Goal: Task Accomplishment & Management: Manage account settings

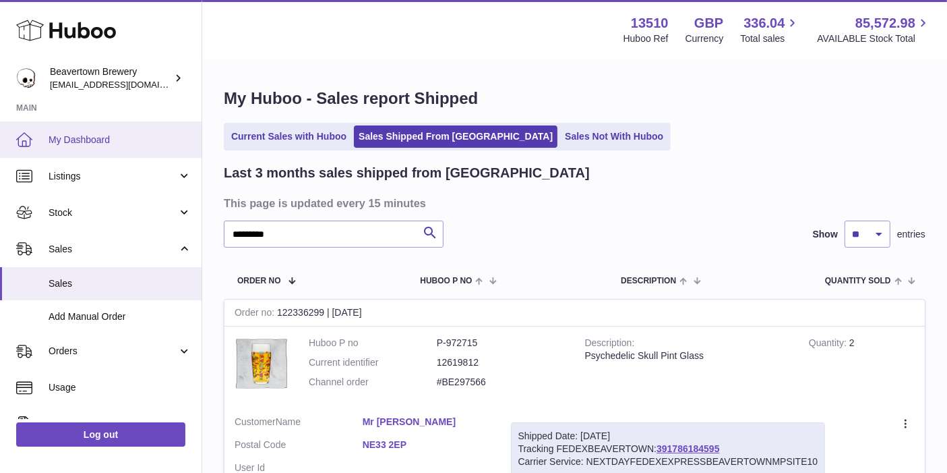
click at [116, 131] on link "My Dashboard" at bounding box center [101, 139] width 202 height 36
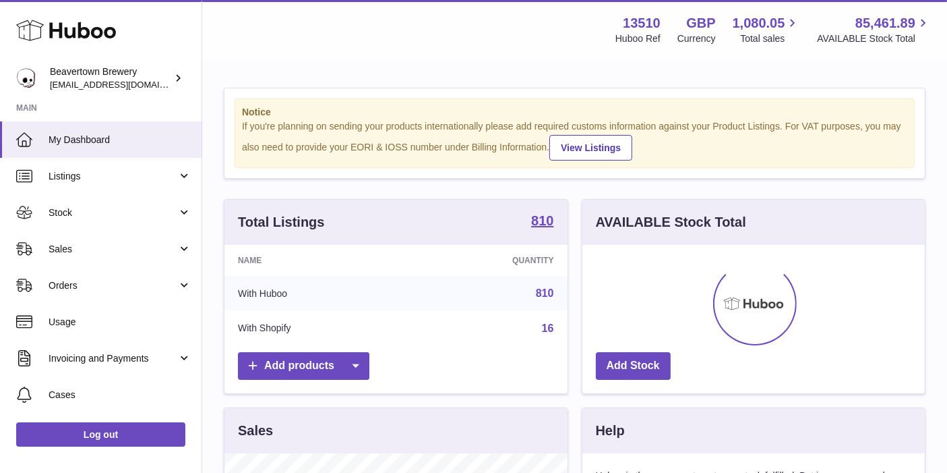
scroll to position [210, 343]
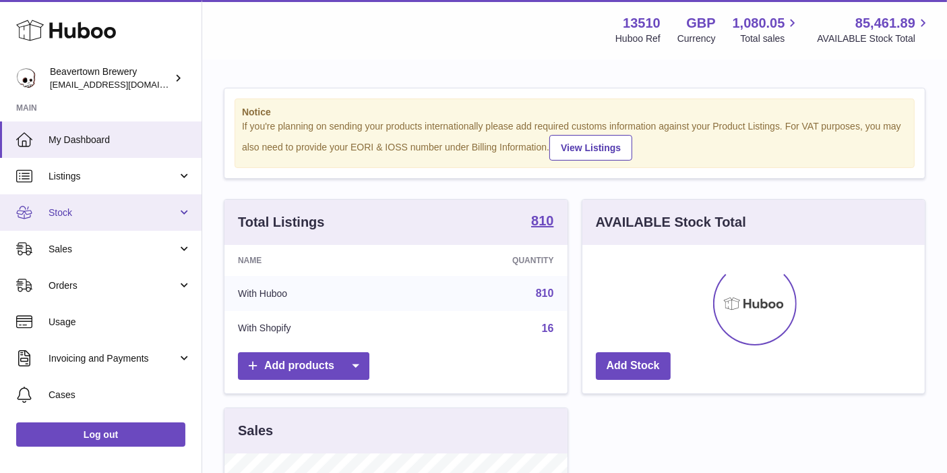
click at [138, 214] on span "Stock" at bounding box center [113, 212] width 129 height 13
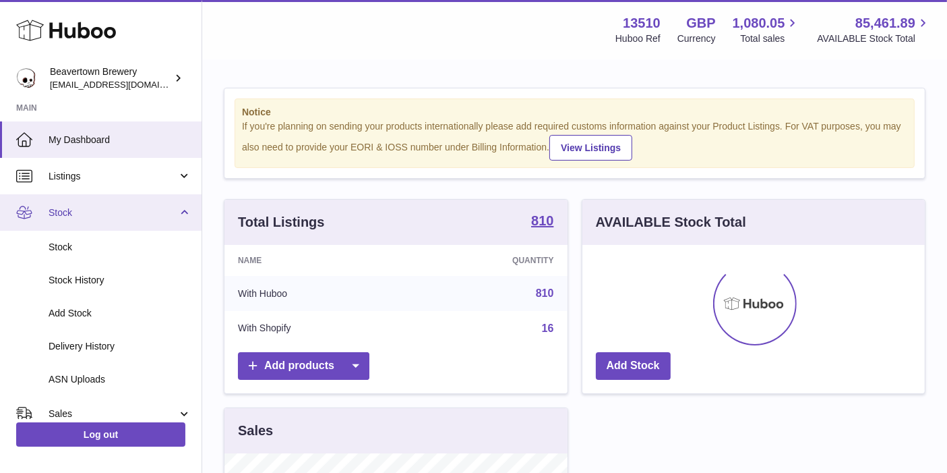
click at [120, 217] on span "Stock" at bounding box center [113, 212] width 129 height 13
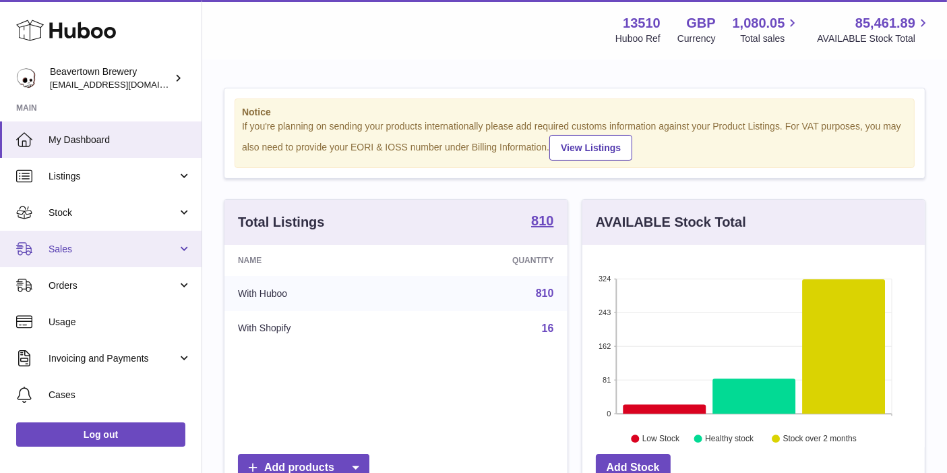
click at [122, 244] on span "Sales" at bounding box center [113, 249] width 129 height 13
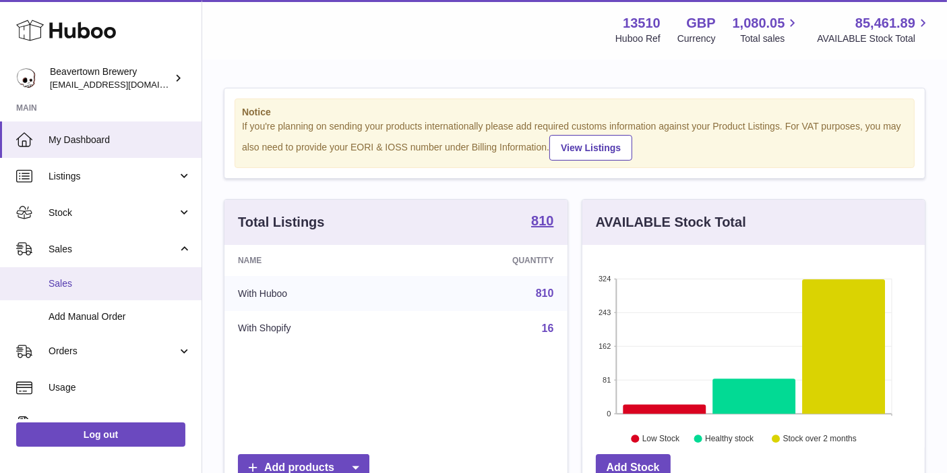
click at [126, 271] on link "Sales" at bounding box center [101, 283] width 202 height 33
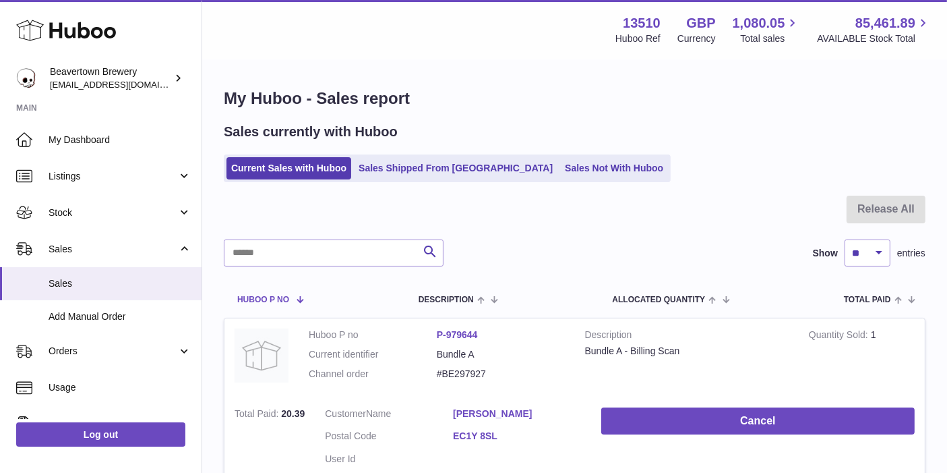
click at [295, 282] on th "Huboo P no" at bounding box center [269, 299] width 90 height 38
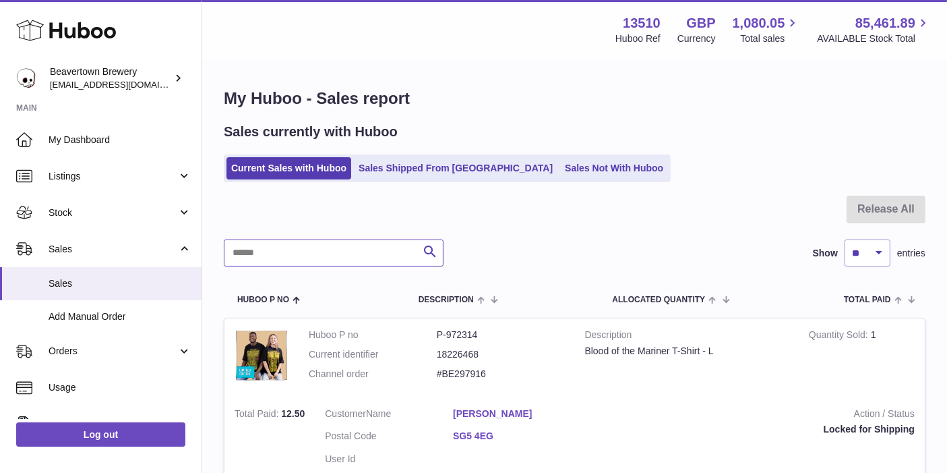
click at [297, 256] on input "text" at bounding box center [334, 252] width 220 height 27
paste input "********"
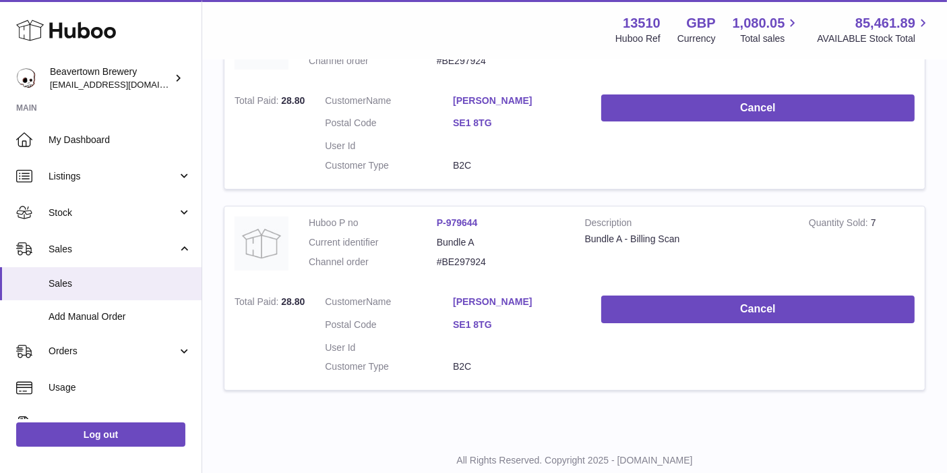
scroll to position [308, 0]
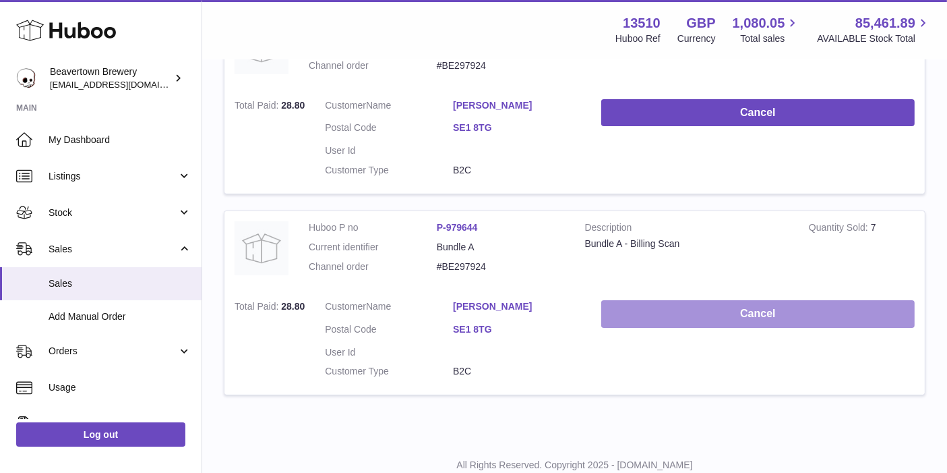
type input "********"
click at [665, 316] on button "Cancel" at bounding box center [757, 314] width 313 height 28
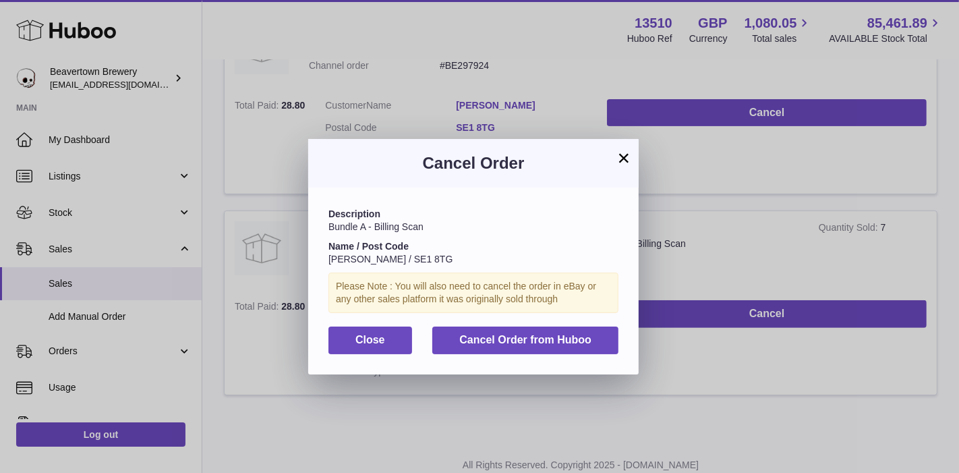
click at [625, 156] on button "×" at bounding box center [623, 158] width 16 height 16
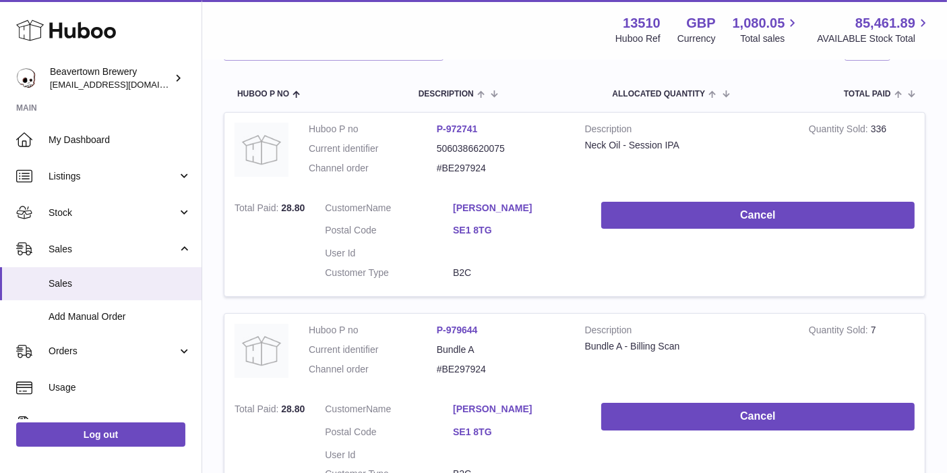
scroll to position [206, 0]
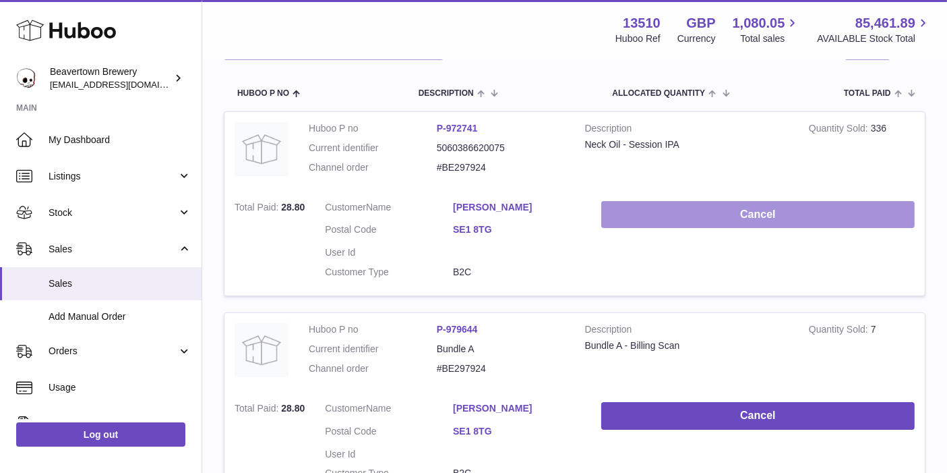
click at [685, 218] on button "Cancel" at bounding box center [757, 215] width 313 height 28
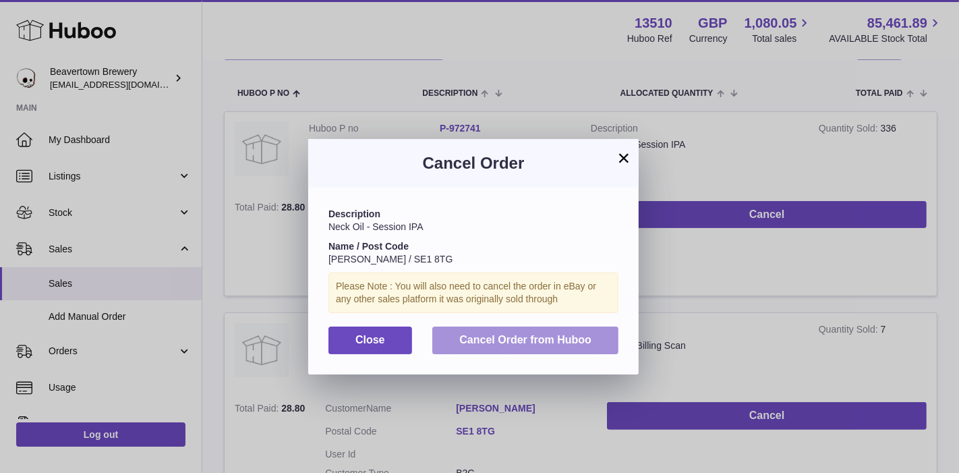
click at [535, 345] on span "Cancel Order from Huboo" at bounding box center [525, 339] width 132 height 11
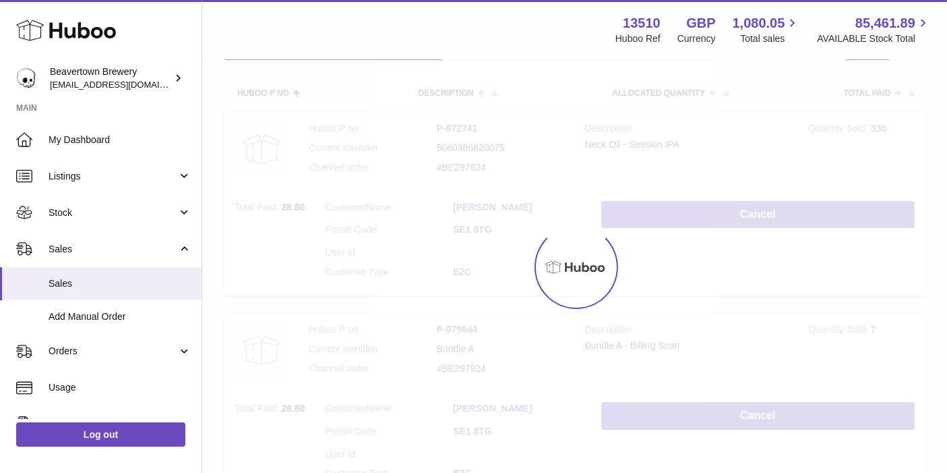
scroll to position [151, 0]
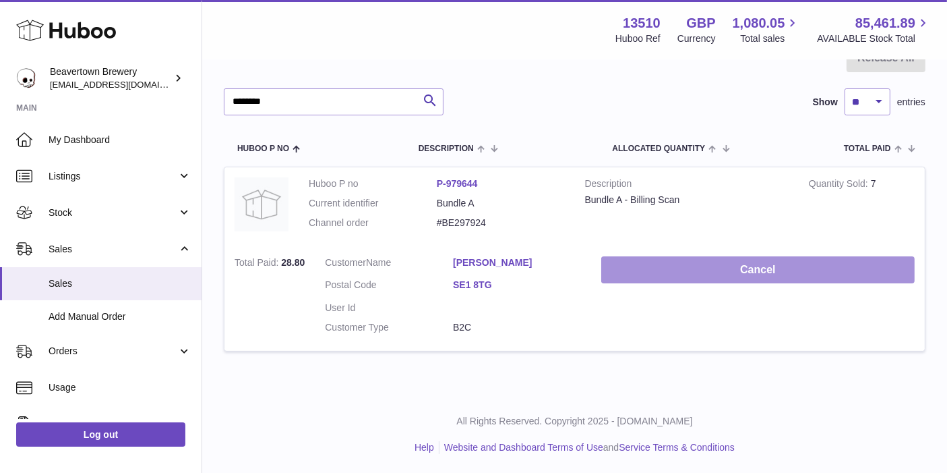
click at [728, 277] on button "Cancel" at bounding box center [757, 270] width 313 height 28
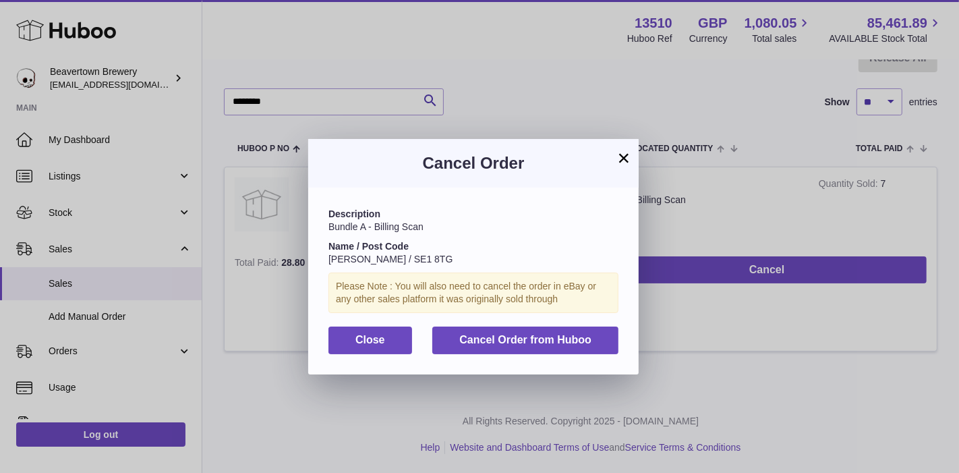
click at [568, 353] on div "Description Bundle A - Billing Scan Name / Post Code [PERSON_NAME] / SE1 8TG Pl…" at bounding box center [473, 280] width 330 height 186
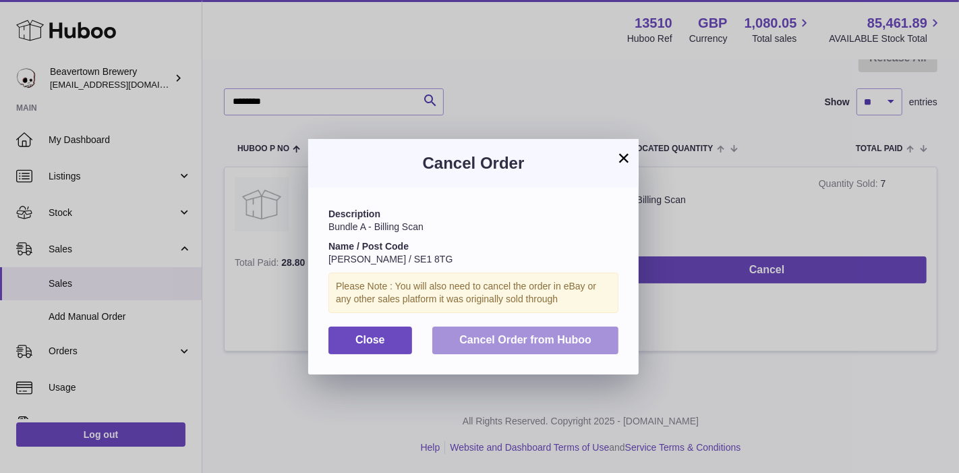
click at [560, 342] on span "Cancel Order from Huboo" at bounding box center [525, 339] width 132 height 11
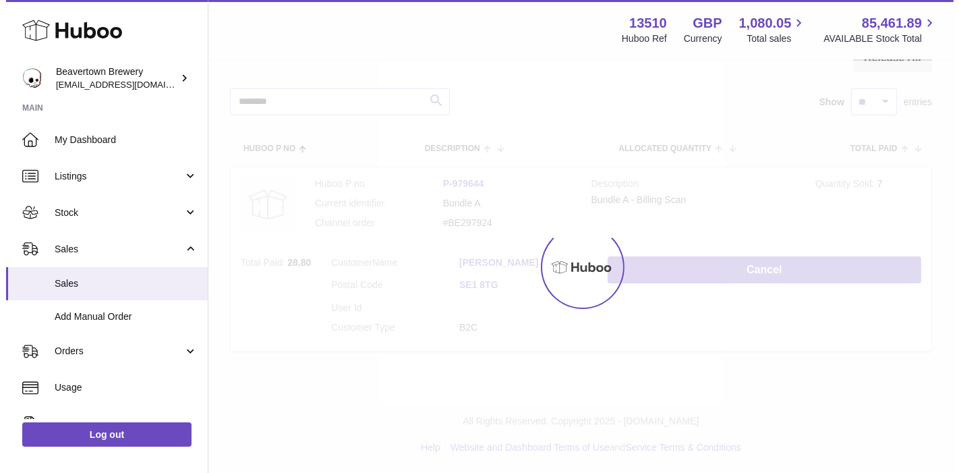
scroll to position [0, 0]
